Goal: Task Accomplishment & Management: Manage account settings

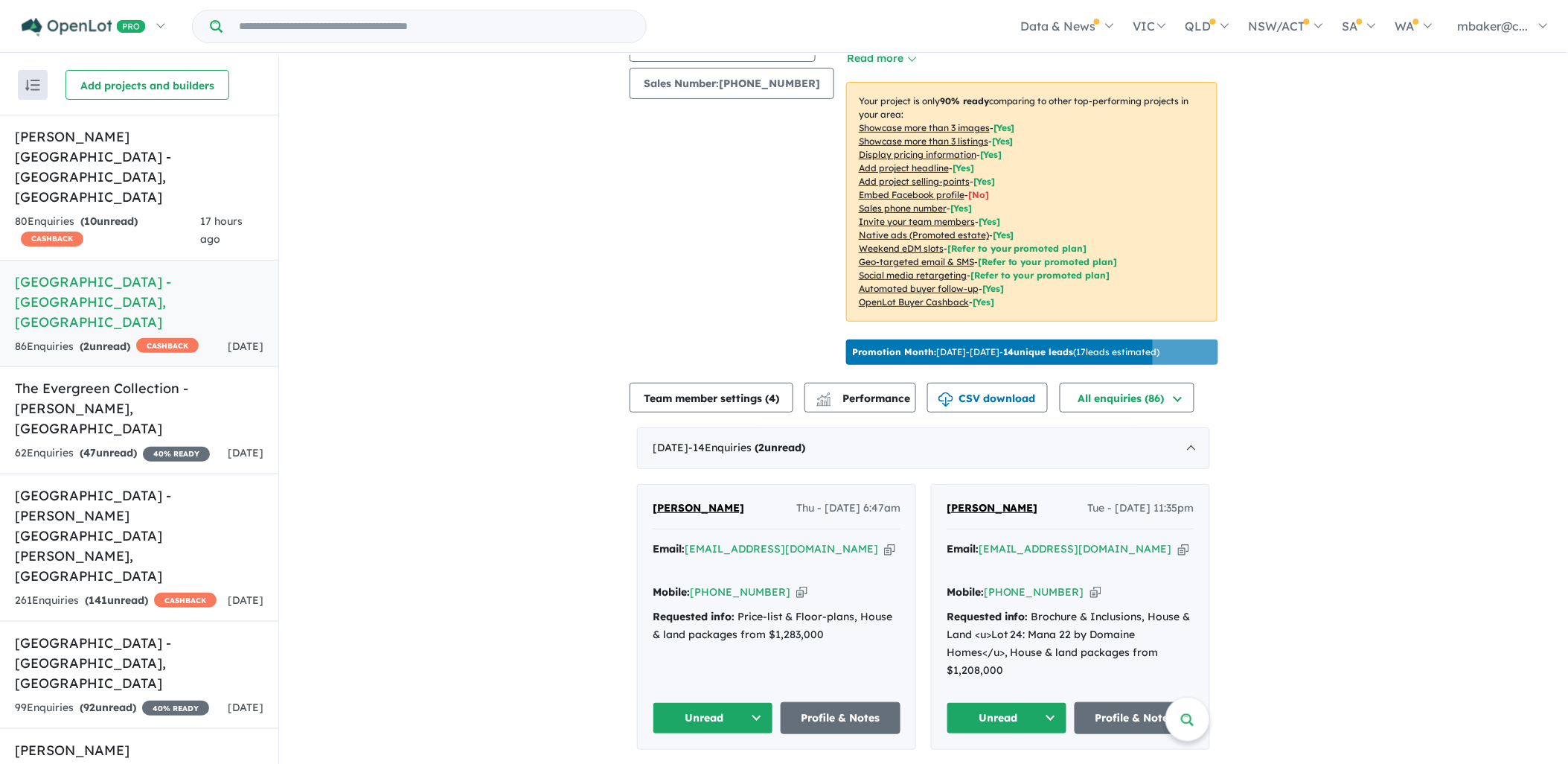
scroll to position [248, 0]
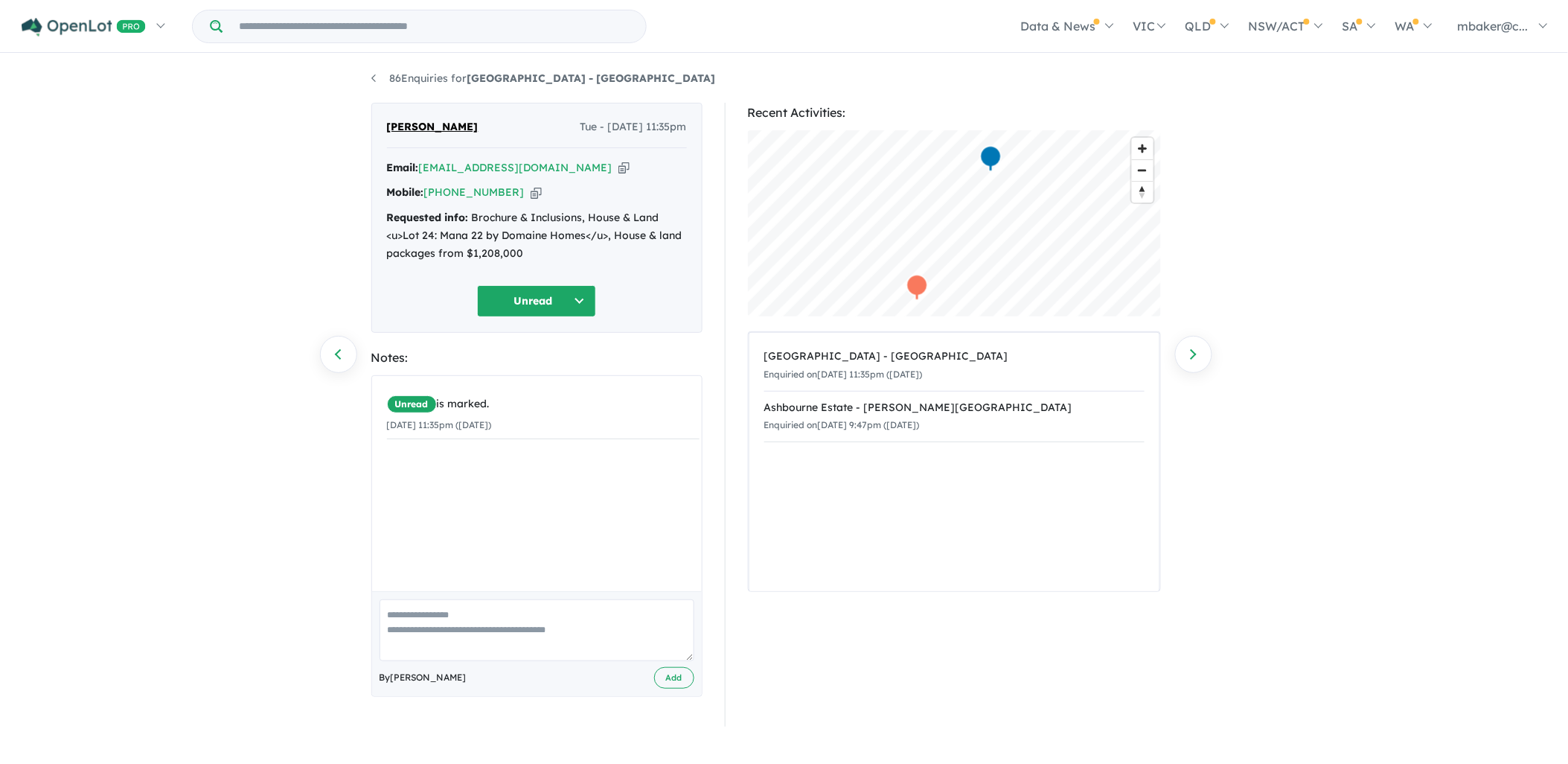
click at [524, 294] on button "Unread" at bounding box center [536, 301] width 119 height 32
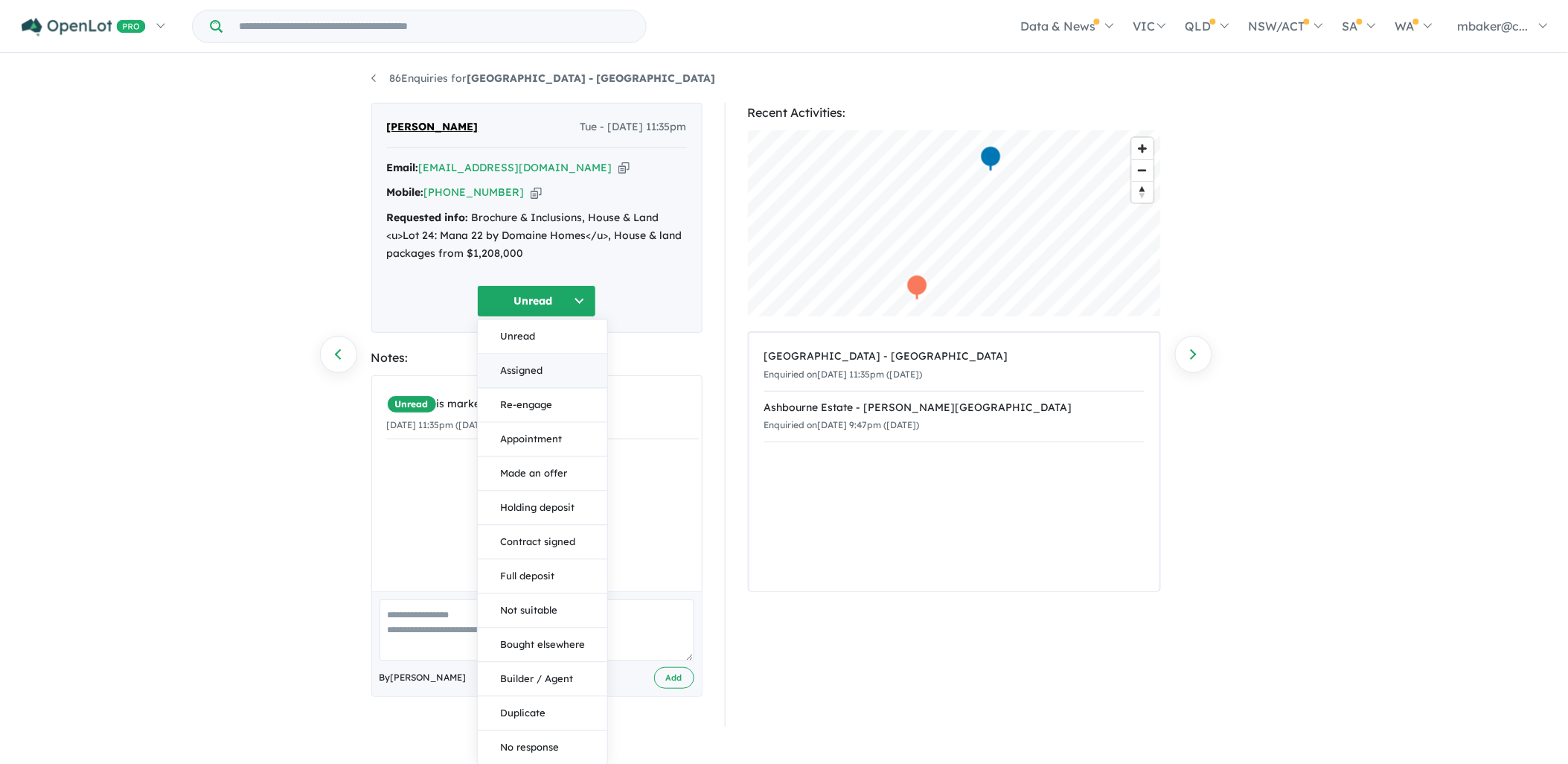
click at [530, 366] on button "Assigned" at bounding box center [542, 371] width 129 height 34
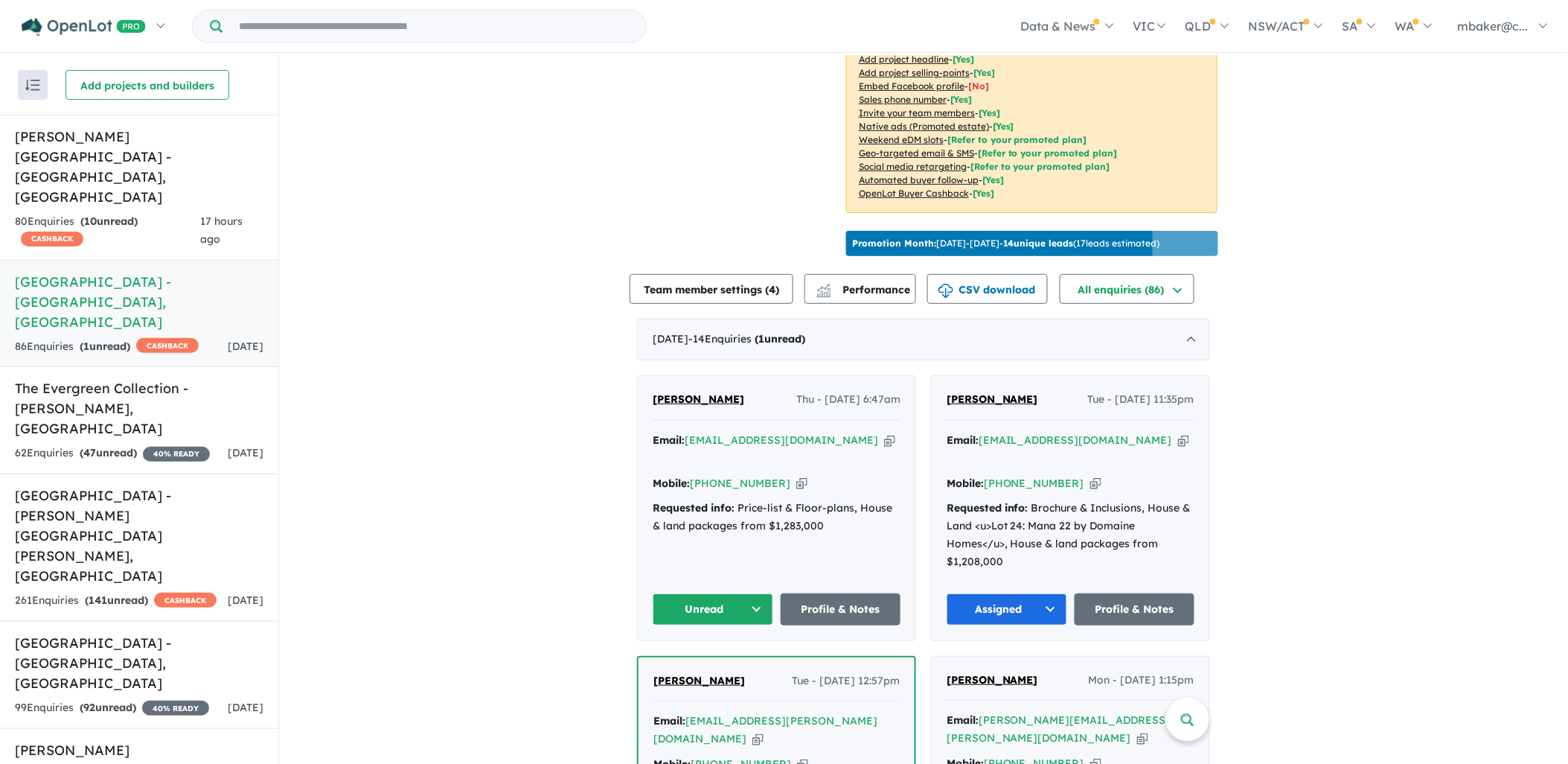
scroll to position [331, 0]
click at [663, 392] on span "Murugan Shivagurunathan" at bounding box center [698, 399] width 91 height 14
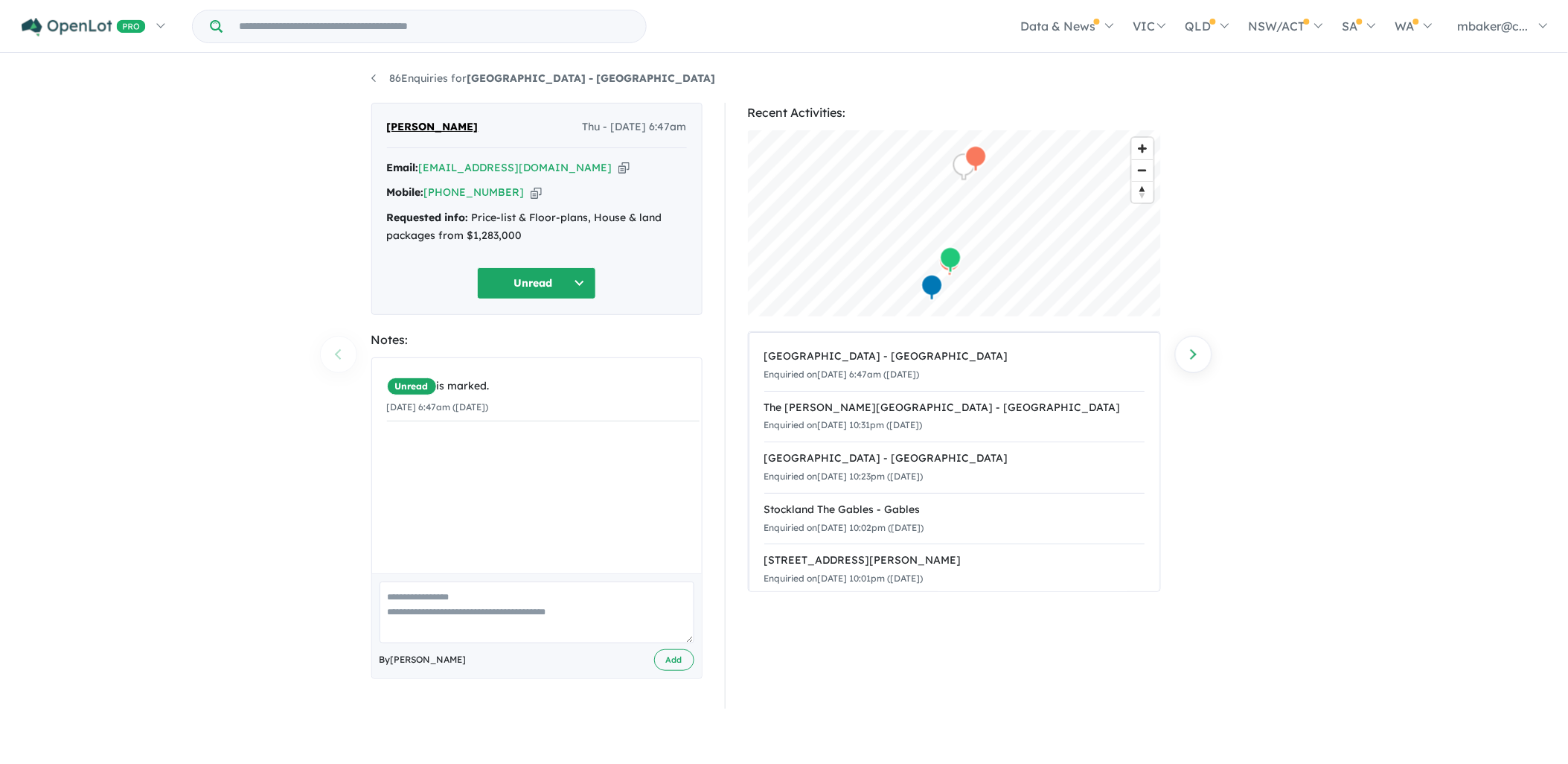
click at [618, 171] on icon "button" at bounding box center [623, 168] width 11 height 16
drag, startPoint x: 535, startPoint y: 239, endPoint x: 390, endPoint y: 227, distance: 145.5
click at [390, 227] on div "Requested info: Price-list & Floor-plans, House & land packages from $1,283,000" at bounding box center [536, 227] width 300 height 35
copy div "Requested info: Price-list & Floor-plans, House & land packages from $1,283,000"
click at [537, 287] on button "Unread" at bounding box center [536, 283] width 119 height 32
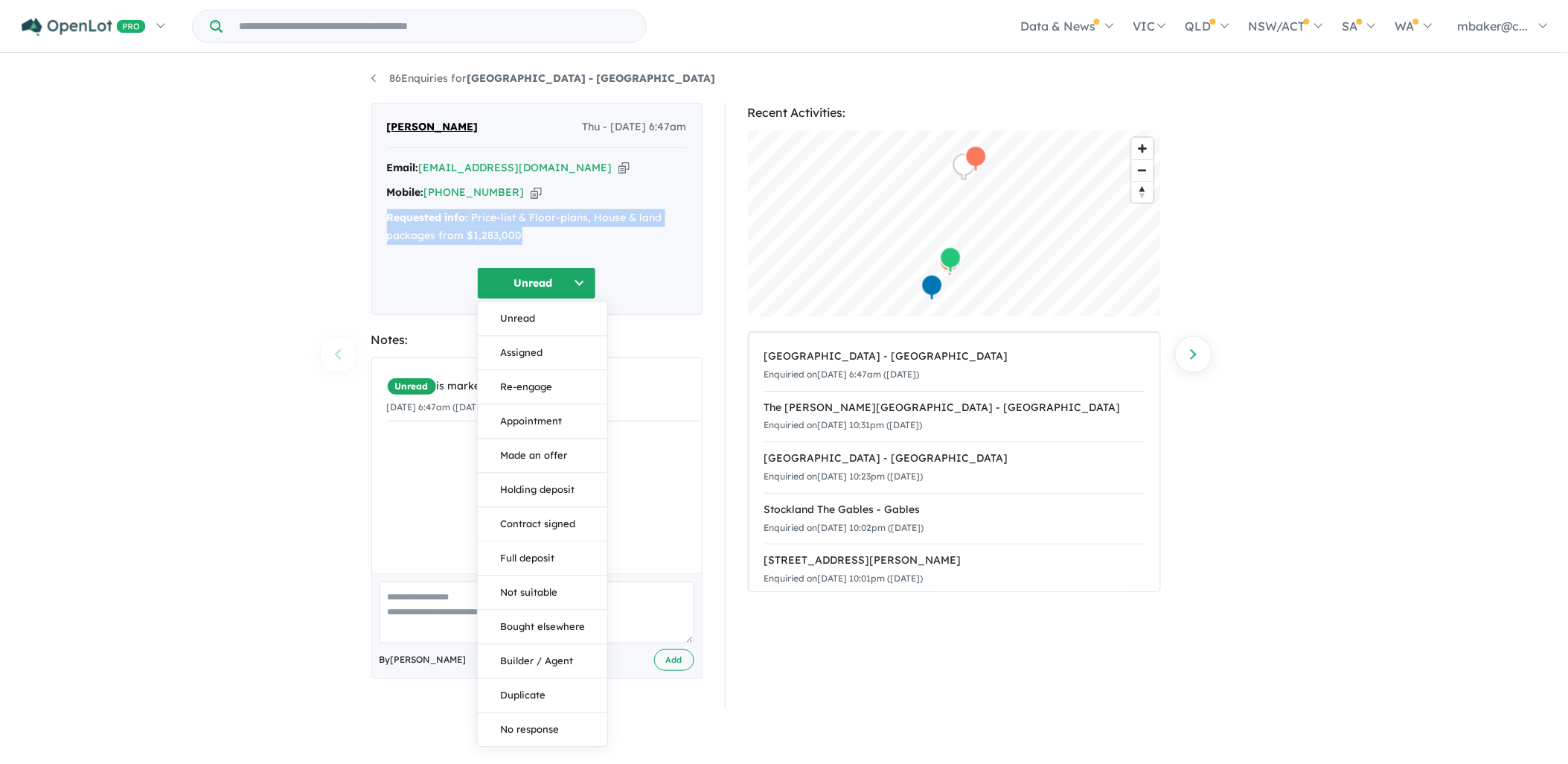
drag, startPoint x: 548, startPoint y: 348, endPoint x: 532, endPoint y: 337, distance: 19.4
click at [532, 337] on button "Assigned" at bounding box center [542, 353] width 129 height 34
